Goal: Information Seeking & Learning: Learn about a topic

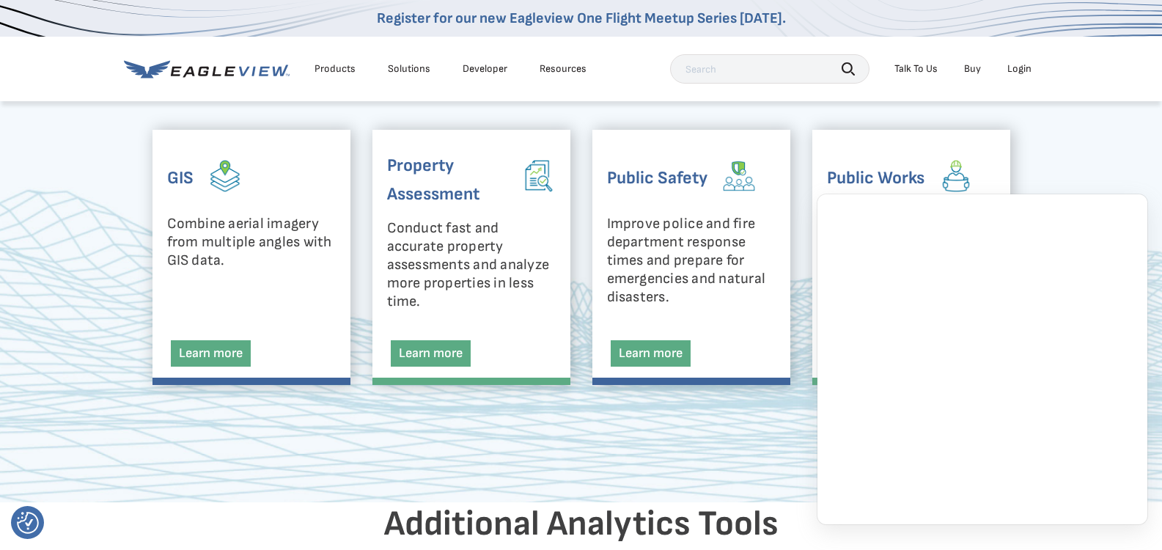
scroll to position [2248, 0]
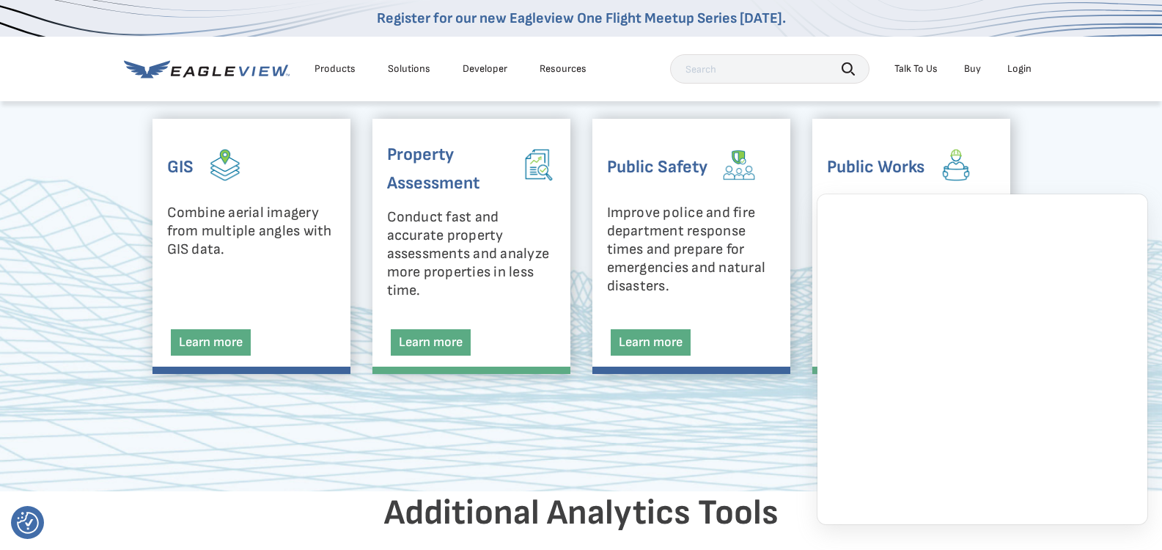
click at [1019, 70] on div "Login" at bounding box center [1019, 68] width 24 height 13
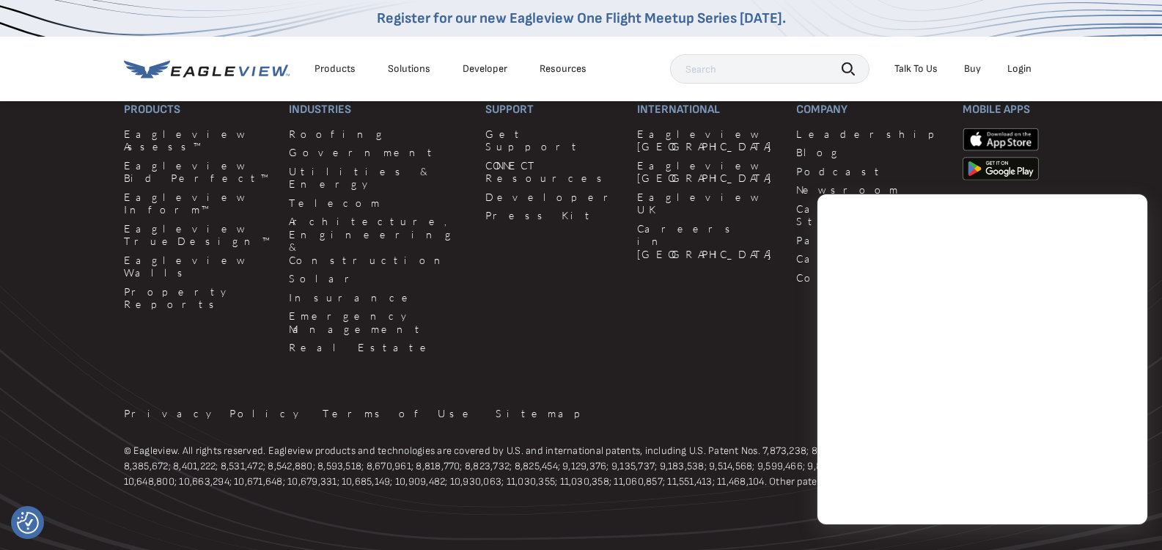
scroll to position [4112, 0]
click at [277, 195] on div "Products Eagleview Assess™ Eagleview Bid Perfect™ Eagleview Inform™ Eagleview T…" at bounding box center [581, 229] width 915 height 257
drag, startPoint x: 262, startPoint y: 139, endPoint x: 254, endPoint y: 146, distance: 10.9
click at [262, 139] on div "Products Eagleview Assess™ Eagleview Bid Perfect™ Eagleview Inform™ Eagleview T…" at bounding box center [581, 229] width 915 height 257
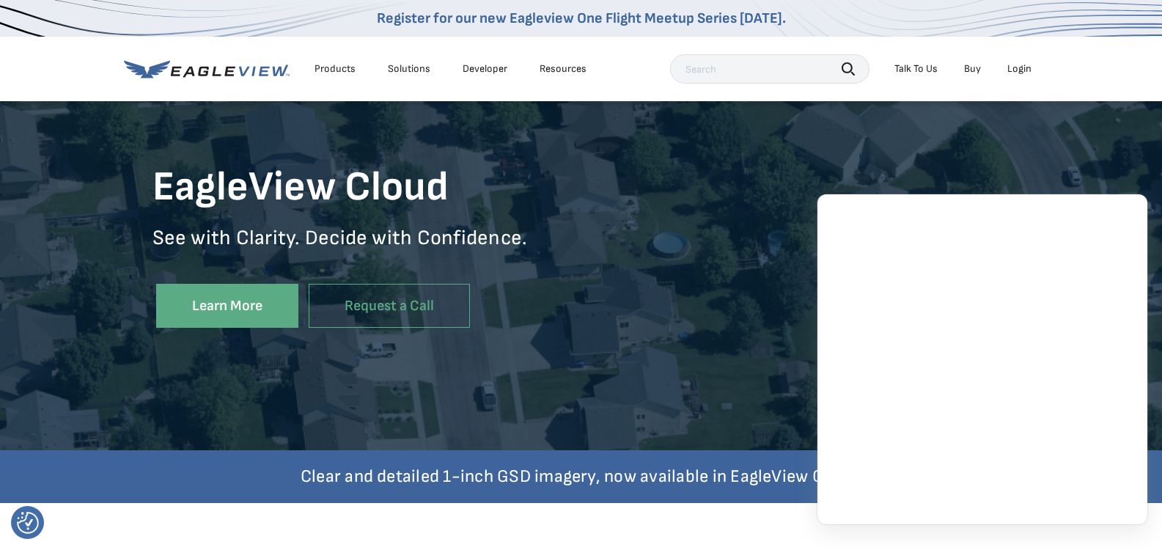
scroll to position [155, 0]
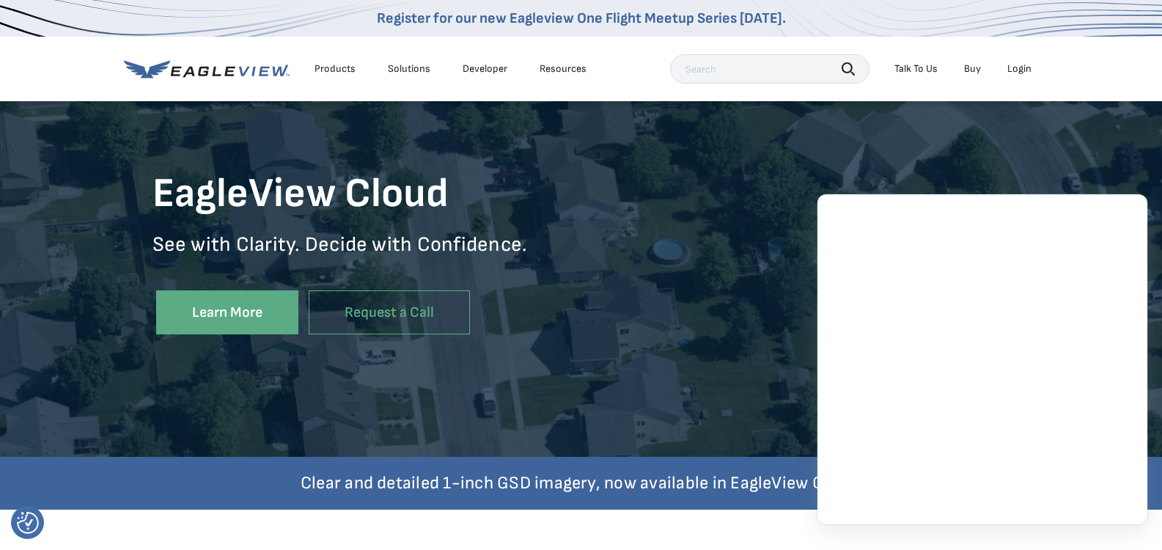
drag, startPoint x: 254, startPoint y: 307, endPoint x: 243, endPoint y: 303, distance: 11.8
click at [254, 307] on link "Learn More" at bounding box center [227, 312] width 142 height 45
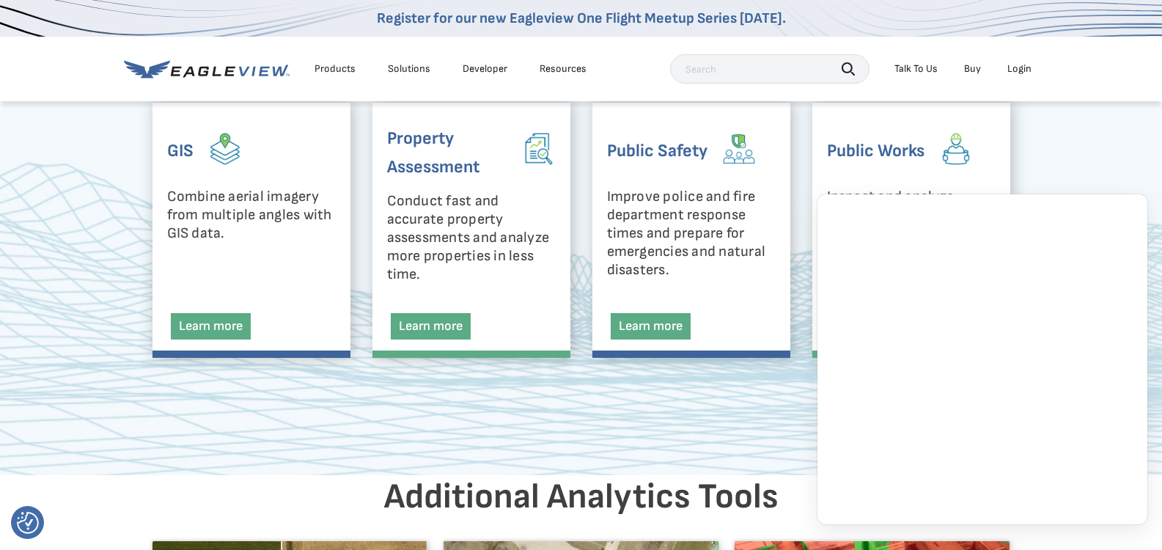
scroll to position [2287, 0]
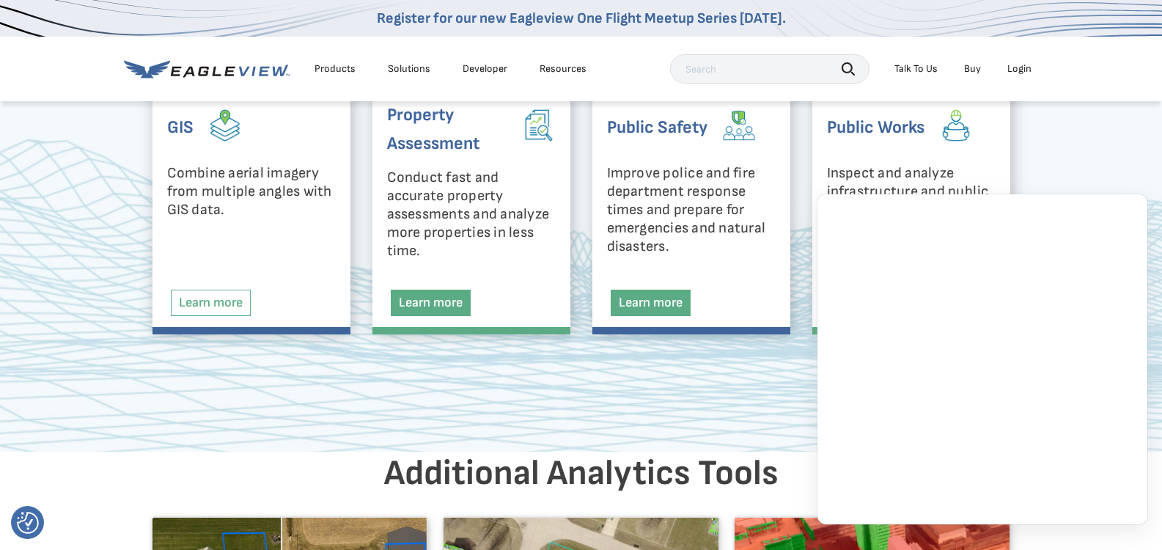
drag, startPoint x: 188, startPoint y: 299, endPoint x: 195, endPoint y: 306, distance: 9.9
click at [188, 299] on link "Learn more" at bounding box center [211, 302] width 80 height 26
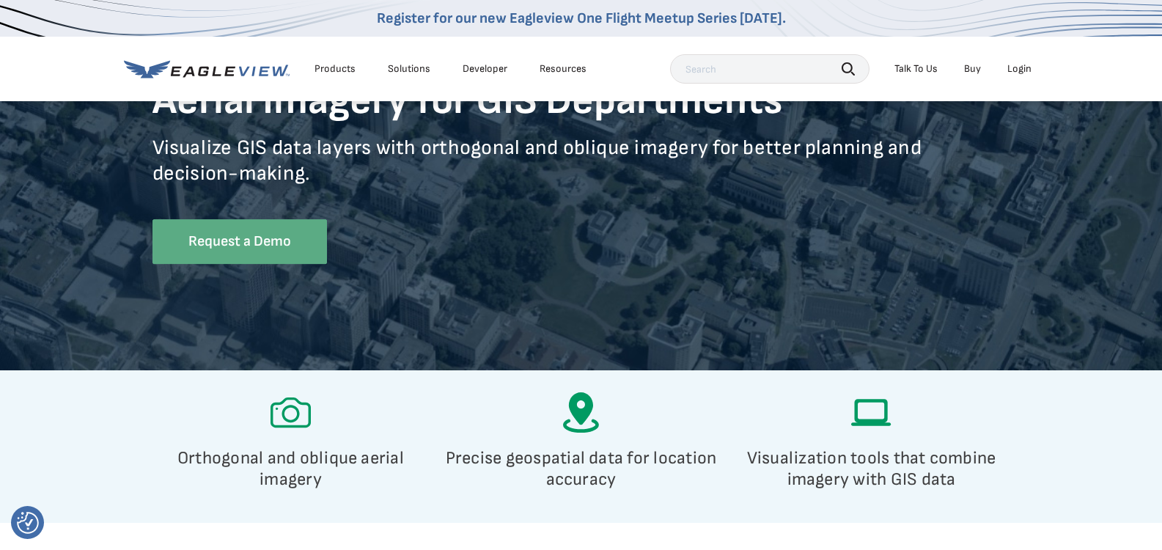
scroll to position [196, 0]
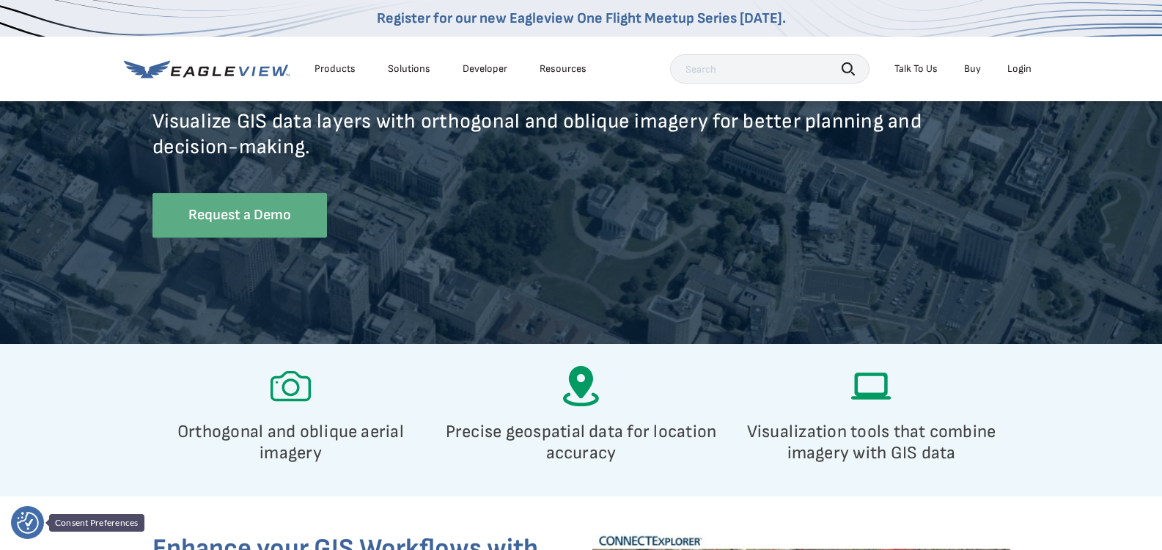
click at [31, 528] on img "Consent Preferences" at bounding box center [28, 523] width 22 height 22
